Goal: Task Accomplishment & Management: Manage account settings

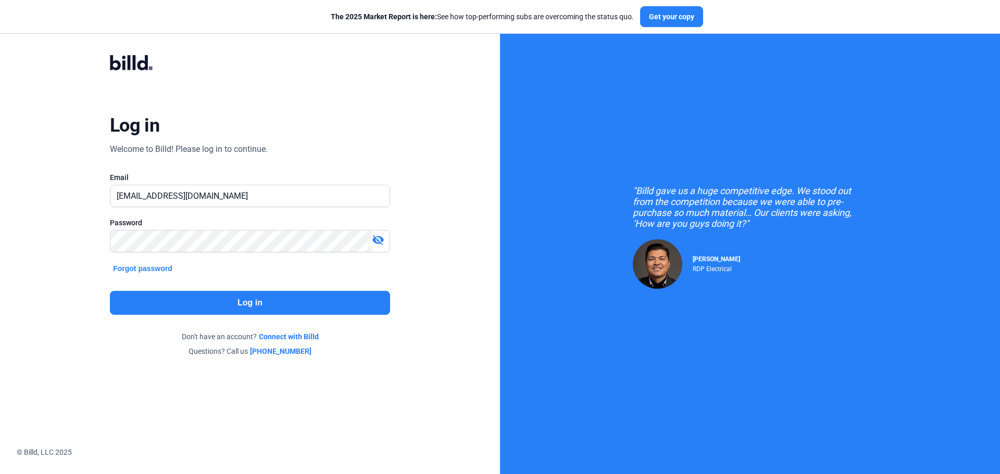
click at [217, 308] on button "Log in" at bounding box center [250, 303] width 280 height 24
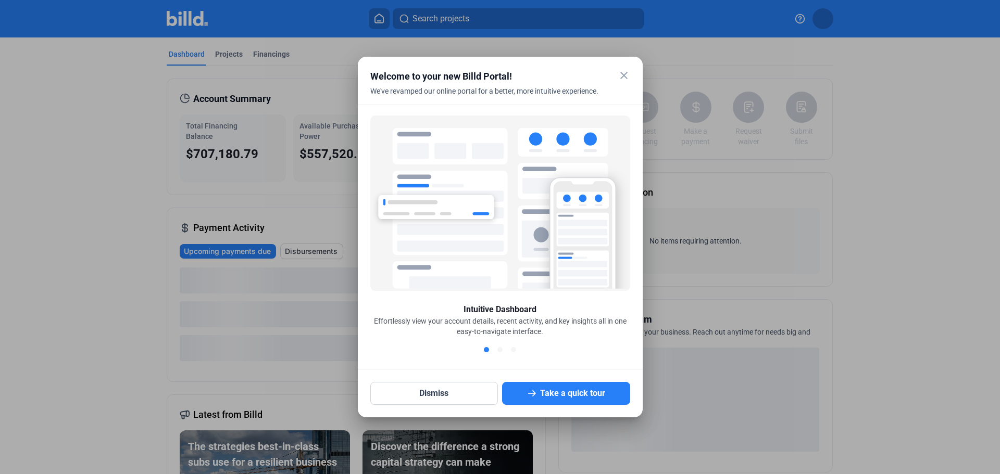
click at [622, 76] on mat-icon "close" at bounding box center [623, 75] width 12 height 12
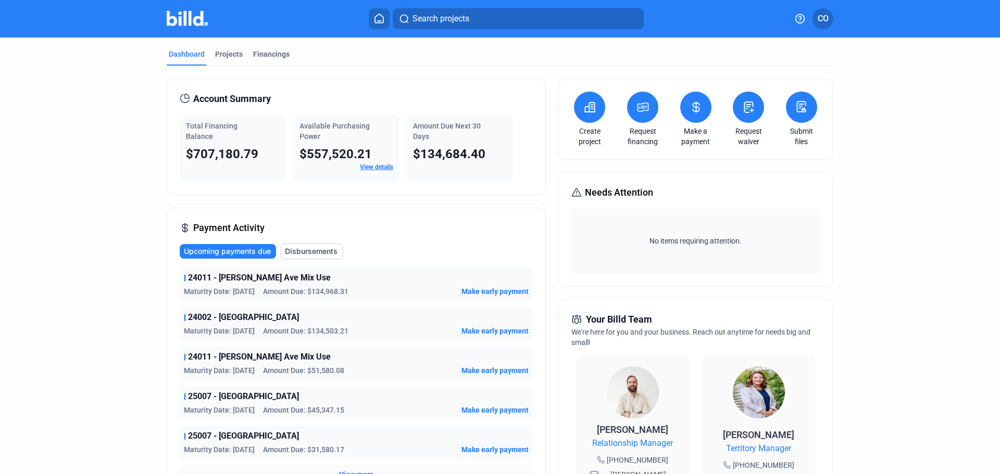
click at [824, 20] on span "CO" at bounding box center [822, 18] width 11 height 12
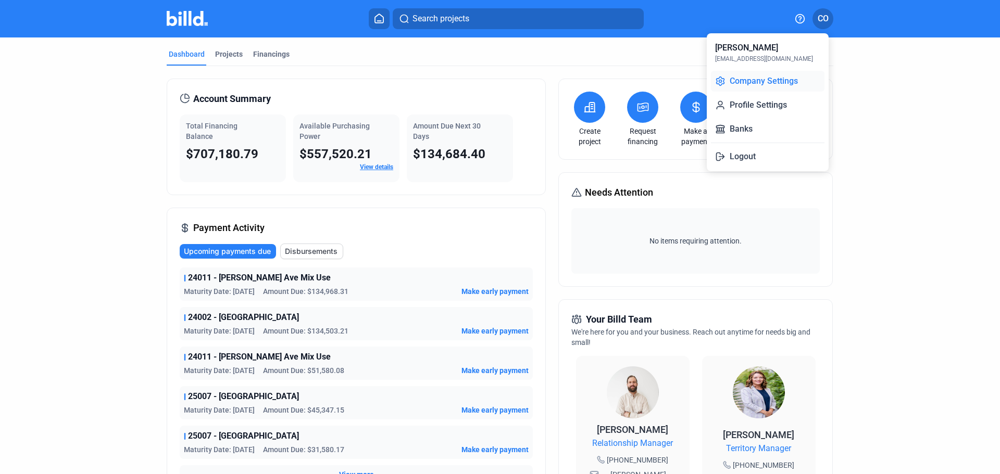
click at [806, 84] on button "Company Settings" at bounding box center [767, 81] width 113 height 21
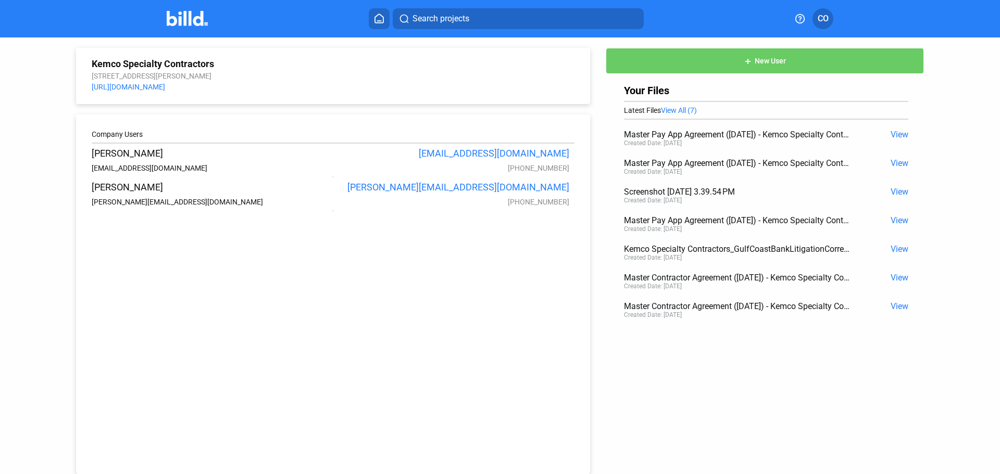
click at [819, 23] on span "CO" at bounding box center [822, 18] width 11 height 12
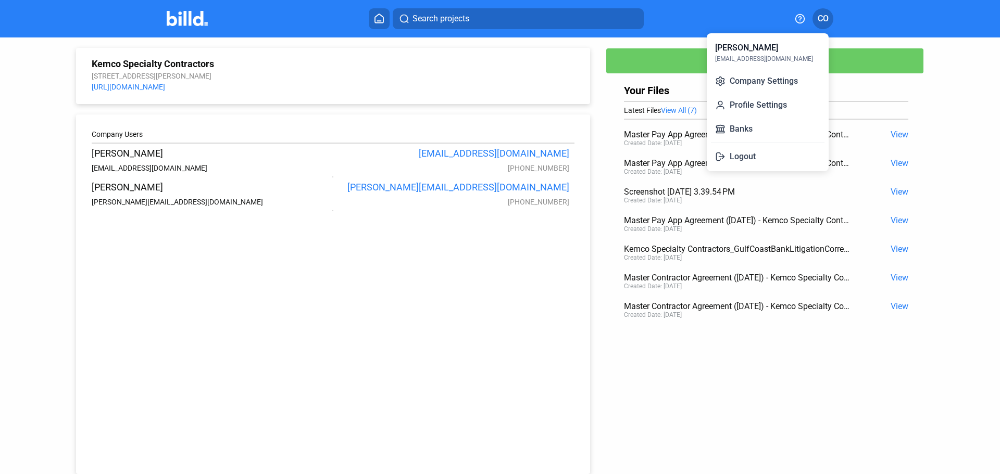
click at [575, 149] on div at bounding box center [500, 237] width 1000 height 474
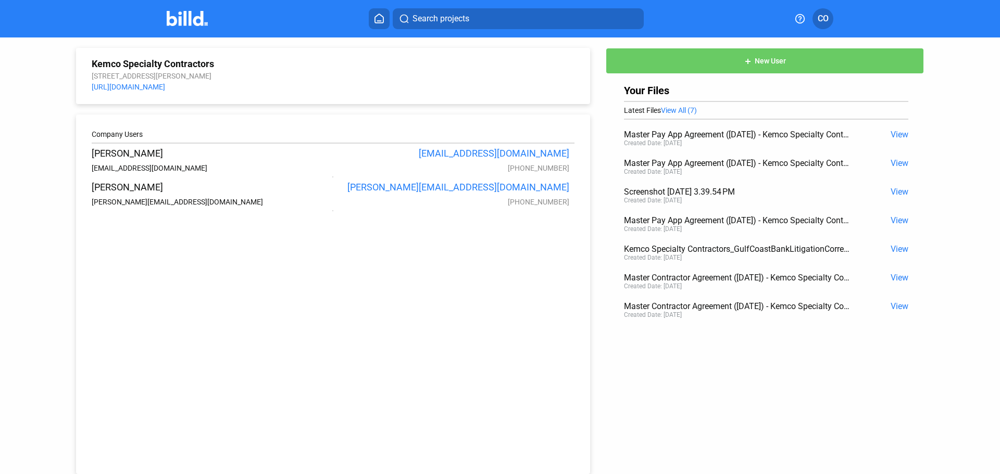
click at [825, 19] on span "CO" at bounding box center [822, 18] width 11 height 12
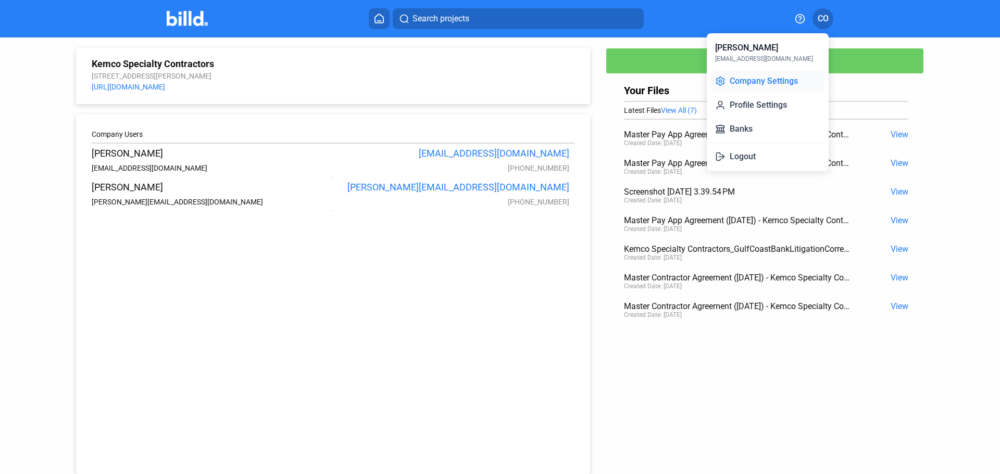
click at [780, 84] on button "Company Settings" at bounding box center [767, 81] width 113 height 21
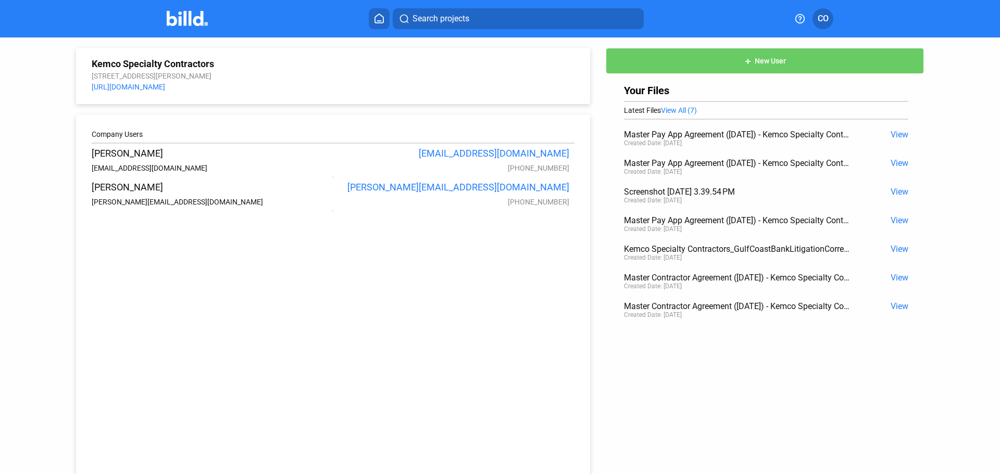
click at [813, 22] on button "CO" at bounding box center [822, 18] width 21 height 21
